Goal: Information Seeking & Learning: Learn about a topic

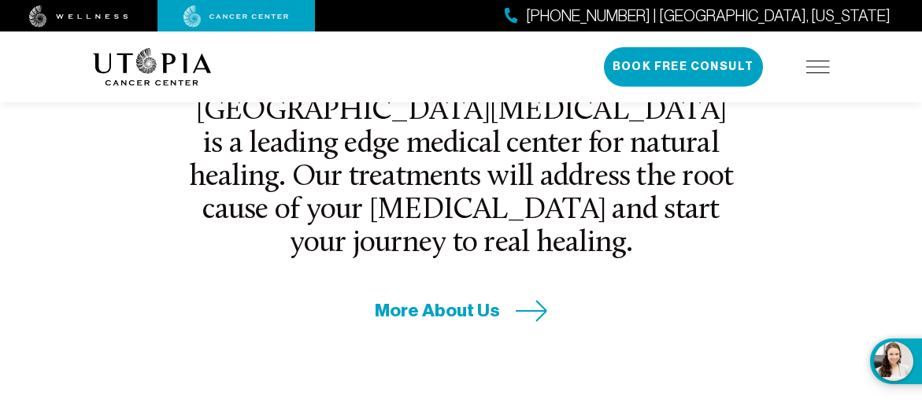
scroll to position [709, 0]
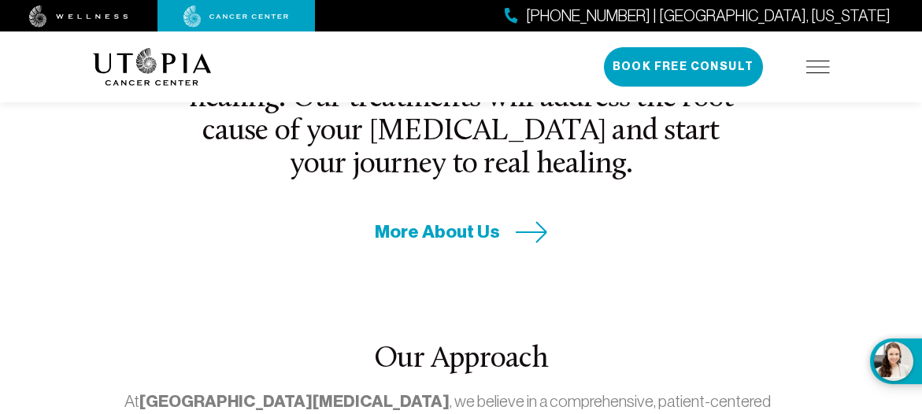
click at [531, 221] on icon at bounding box center [532, 232] width 32 height 22
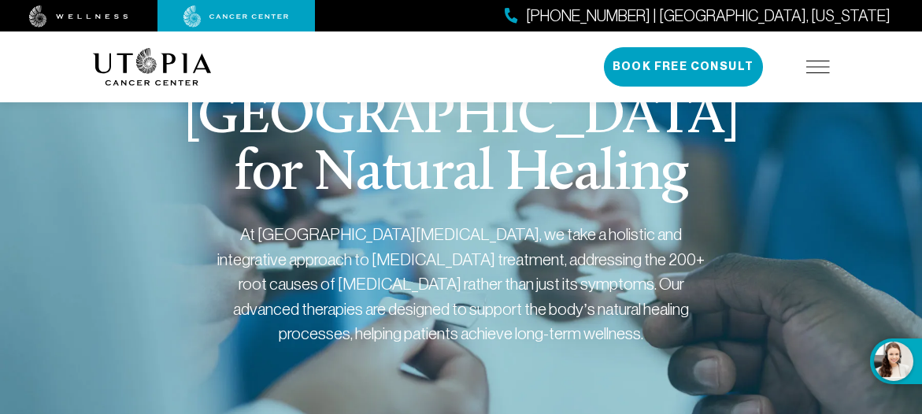
scroll to position [157, 0]
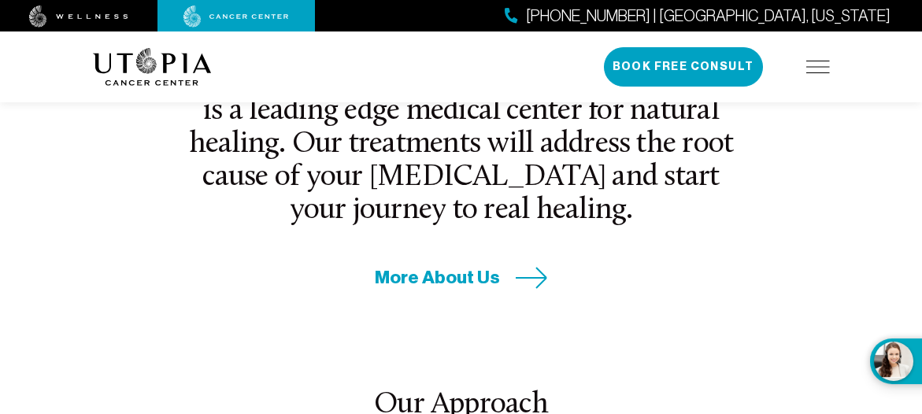
scroll to position [692, 0]
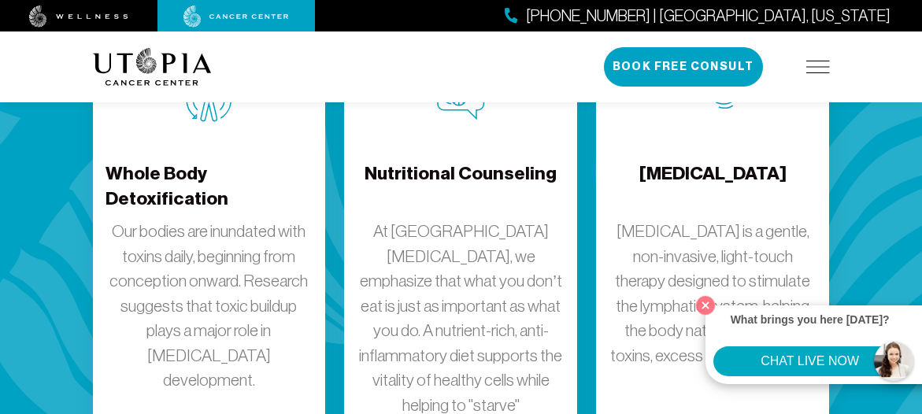
scroll to position [2835, 0]
